Goal: Task Accomplishment & Management: Manage account settings

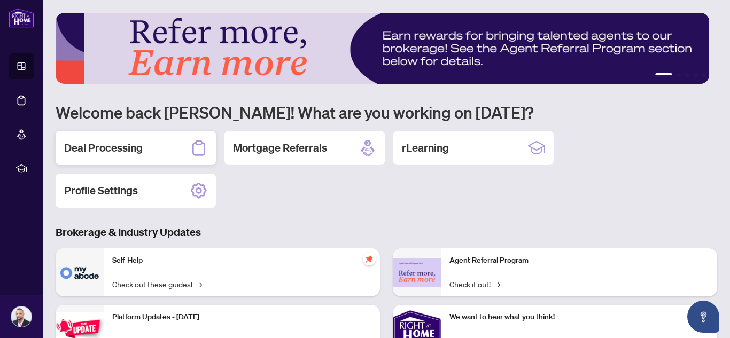
click at [93, 131] on div "Deal Processing" at bounding box center [136, 148] width 160 height 34
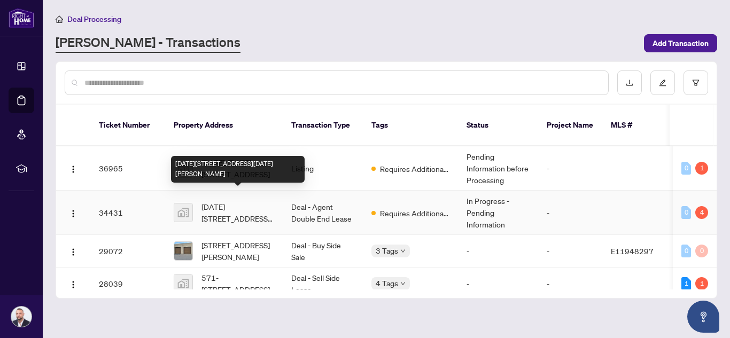
click at [237, 201] on span "[DATE][STREET_ADDRESS][DATE][PERSON_NAME]" at bounding box center [238, 213] width 73 height 24
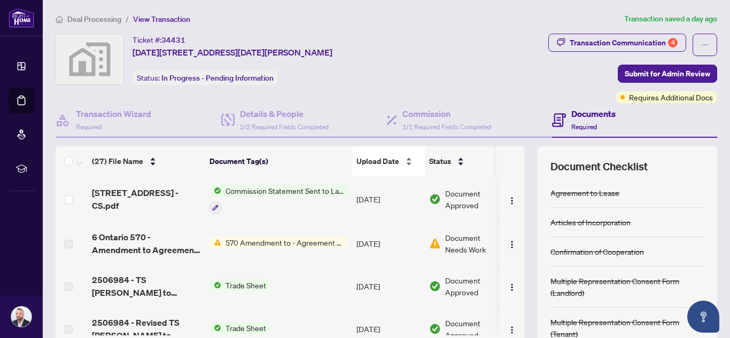
click at [387, 156] on div "Upload Date" at bounding box center [389, 162] width 64 height 12
click at [261, 241] on span "570 Amendment to - Agreement of Purchase and Sale - Commercial" at bounding box center [284, 243] width 127 height 12
click at [512, 248] on td at bounding box center [512, 243] width 26 height 43
click at [504, 239] on button "button" at bounding box center [512, 243] width 17 height 17
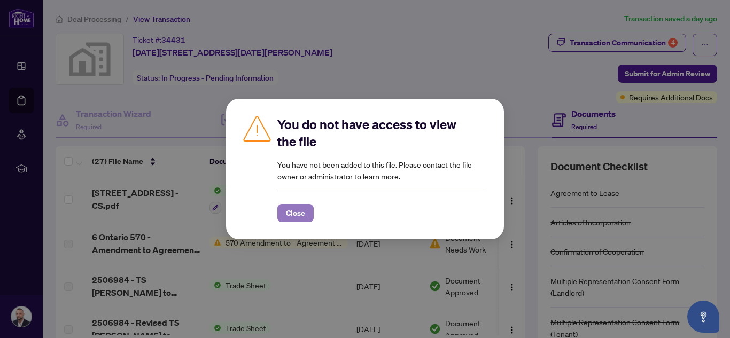
click at [299, 210] on span "Close" at bounding box center [295, 213] width 19 height 17
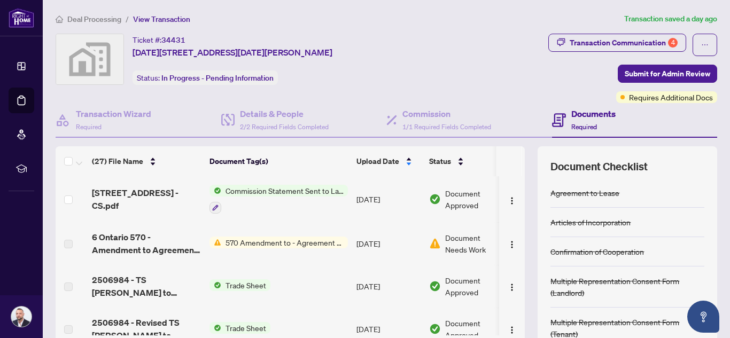
click at [181, 244] on span "6 Ontario 570 - Amendment to Agreement of Purchase and Sale Commercial 7.pdf" at bounding box center [146, 244] width 109 height 26
click at [243, 242] on span "570 Amendment to - Agreement of Purchase and Sale - Commercial" at bounding box center [284, 243] width 127 height 12
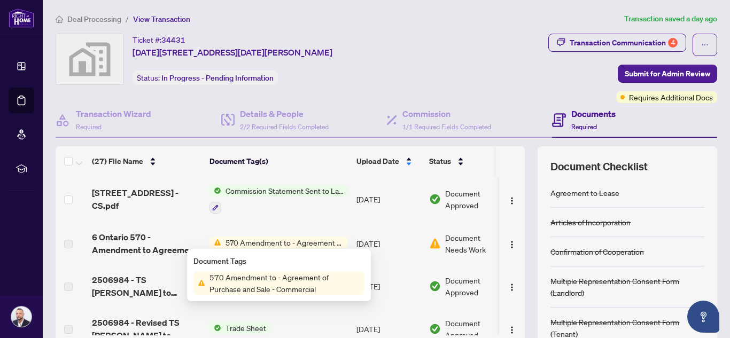
click at [243, 242] on span "570 Amendment to - Agreement of Purchase and Sale - Commercial" at bounding box center [284, 243] width 127 height 12
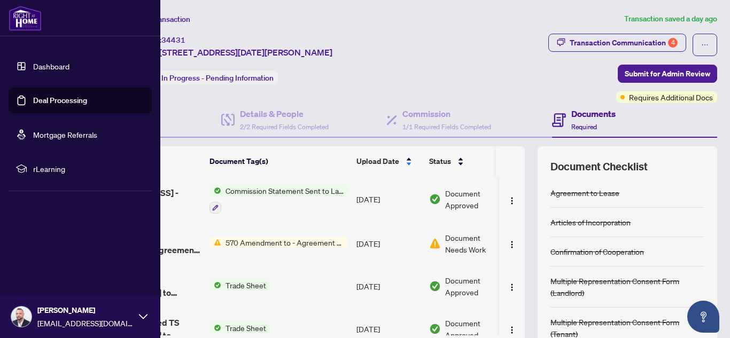
click at [13, 314] on img at bounding box center [21, 317] width 20 height 20
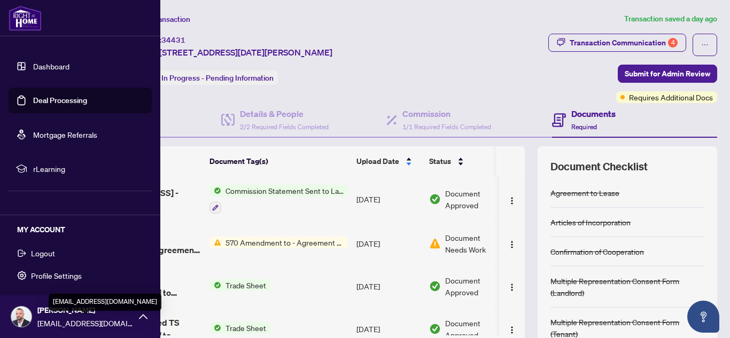
click at [135, 313] on div "[PERSON_NAME] [EMAIL_ADDRESS][DOMAIN_NAME]" at bounding box center [80, 317] width 160 height 43
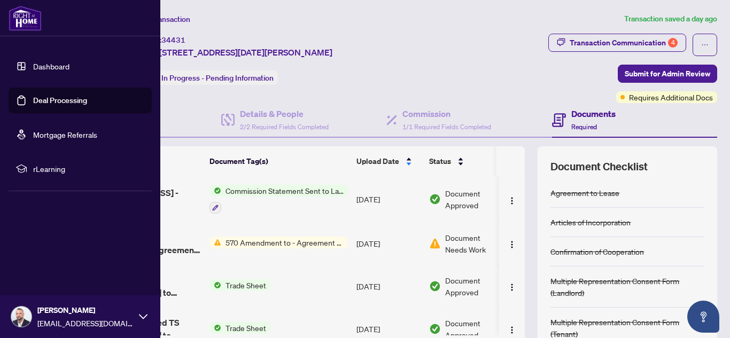
click at [135, 313] on div "[PERSON_NAME] [EMAIL_ADDRESS][DOMAIN_NAME]" at bounding box center [80, 317] width 160 height 43
click at [76, 255] on button "Logout" at bounding box center [80, 253] width 143 height 18
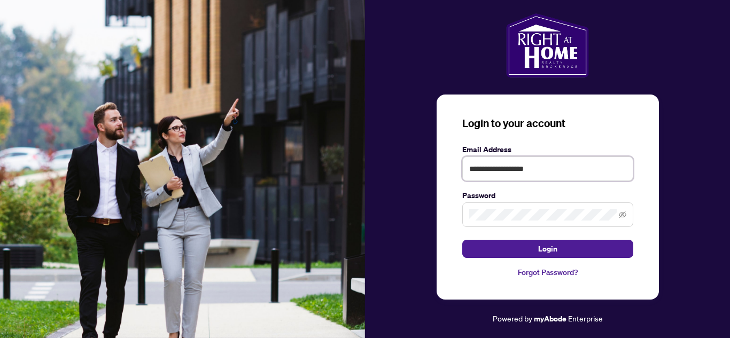
click at [564, 174] on input "**********" at bounding box center [548, 169] width 171 height 25
type input "**********"
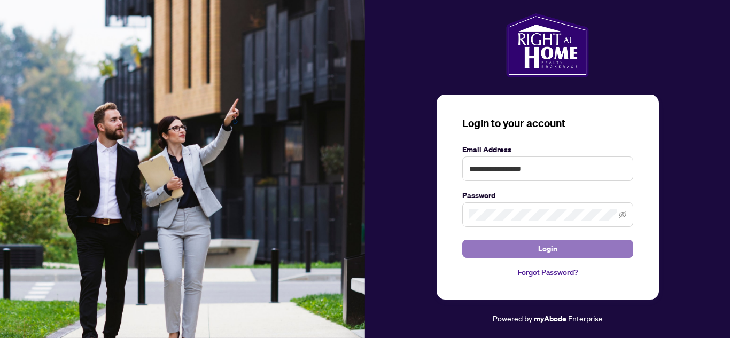
click at [551, 243] on span "Login" at bounding box center [547, 249] width 19 height 17
